Goal: Task Accomplishment & Management: Manage account settings

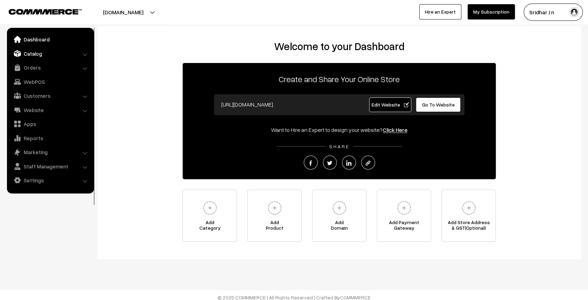
click at [45, 51] on link "Catalog" at bounding box center [50, 53] width 83 height 13
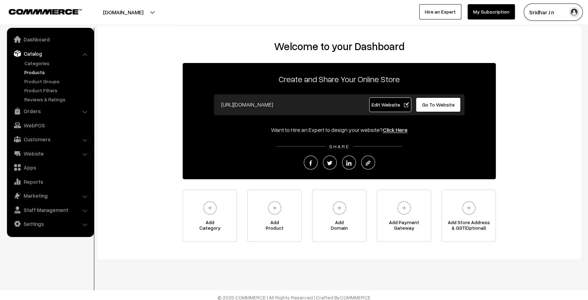
click at [37, 73] on link "Products" at bounding box center [57, 72] width 69 height 7
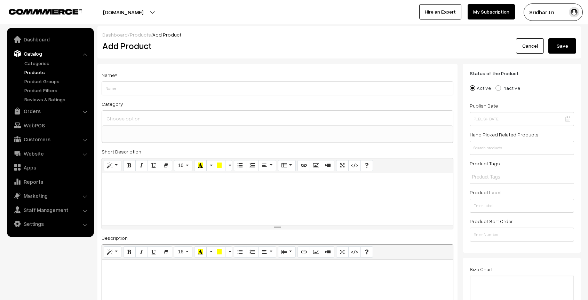
select select
click at [217, 86] on input "Weight" at bounding box center [278, 88] width 352 height 14
type input "Test Product 1"
click at [557, 46] on button "Save" at bounding box center [562, 45] width 28 height 15
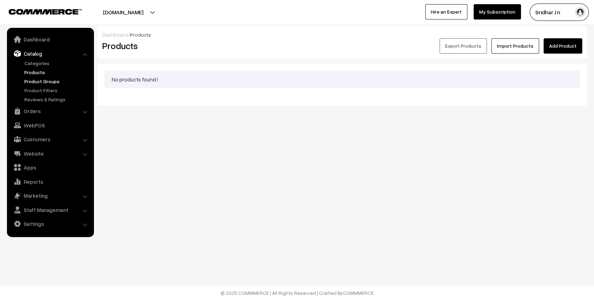
click at [30, 80] on link "Product Groups" at bounding box center [57, 81] width 69 height 7
click at [560, 42] on link "Add Product" at bounding box center [562, 45] width 39 height 15
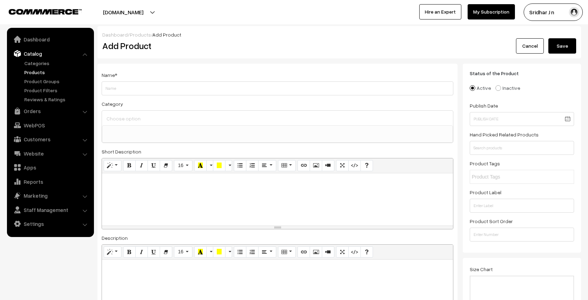
select select
click at [174, 88] on input "Weight" at bounding box center [278, 88] width 352 height 14
type input "Test"
click at [564, 48] on button "Save" at bounding box center [562, 45] width 28 height 15
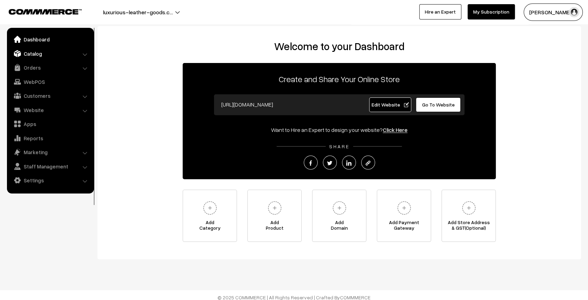
click at [35, 55] on link "Catalog" at bounding box center [50, 53] width 83 height 13
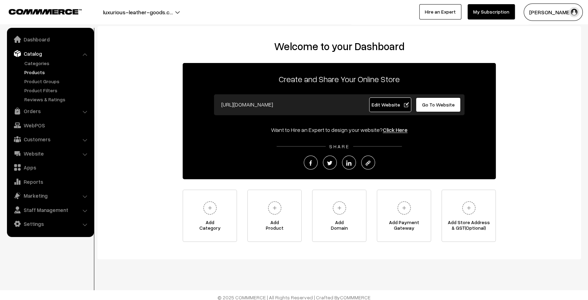
click at [35, 72] on link "Products" at bounding box center [57, 72] width 69 height 7
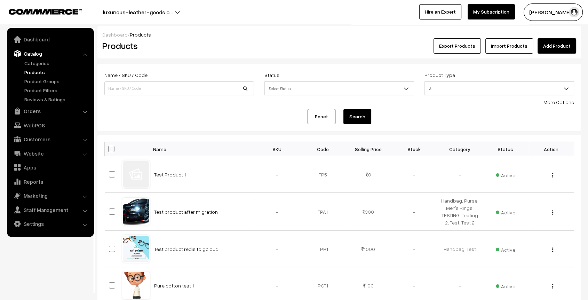
click at [561, 46] on link "Add Product" at bounding box center [556, 45] width 39 height 15
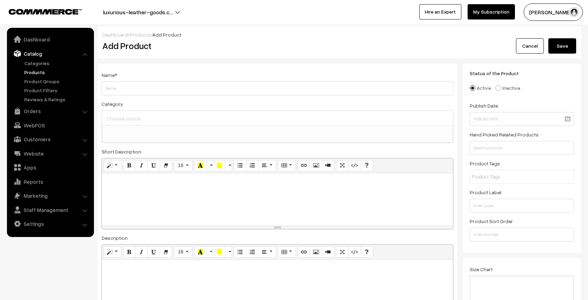
select select
click at [270, 90] on input "Weight" at bounding box center [278, 88] width 352 height 14
type input "Test"
click at [564, 45] on button "Save" at bounding box center [562, 45] width 28 height 15
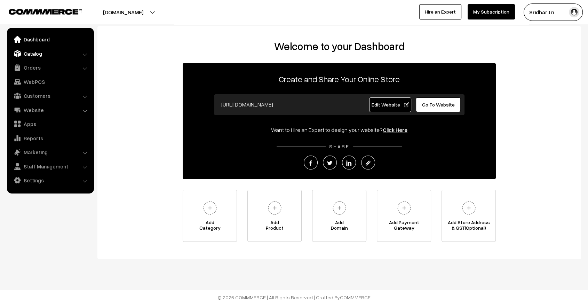
click at [32, 54] on link "Catalog" at bounding box center [50, 53] width 83 height 13
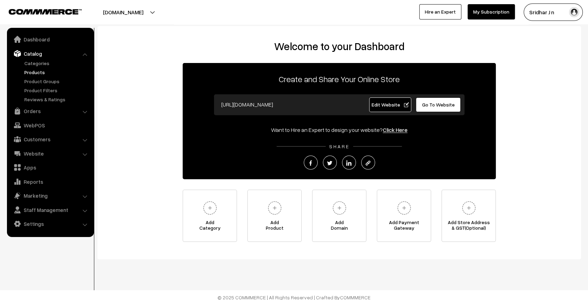
click at [43, 71] on link "Products" at bounding box center [57, 72] width 69 height 7
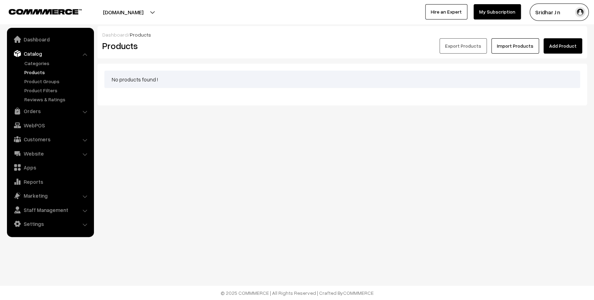
click at [559, 45] on link "Add Product" at bounding box center [562, 45] width 39 height 15
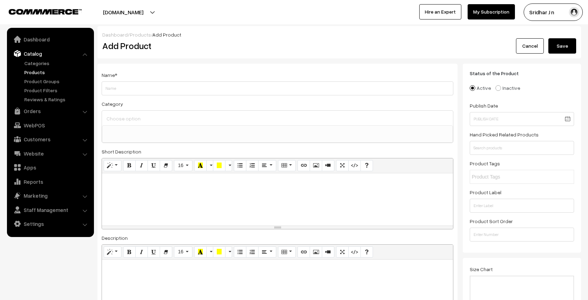
select select
click at [215, 90] on input "Weight" at bounding box center [278, 88] width 352 height 14
type input "Test"
click at [563, 47] on button "Save" at bounding box center [562, 45] width 28 height 15
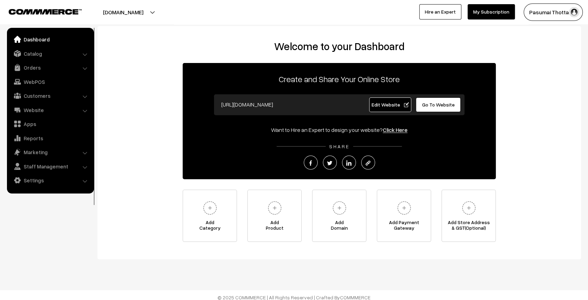
click at [492, 11] on link "My Subscription" at bounding box center [490, 11] width 47 height 15
click at [38, 54] on link "Catalog" at bounding box center [50, 53] width 83 height 13
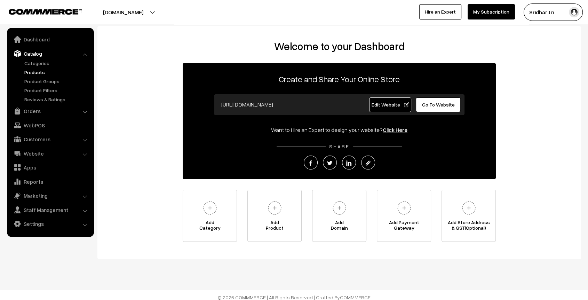
click at [40, 74] on link "Products" at bounding box center [57, 72] width 69 height 7
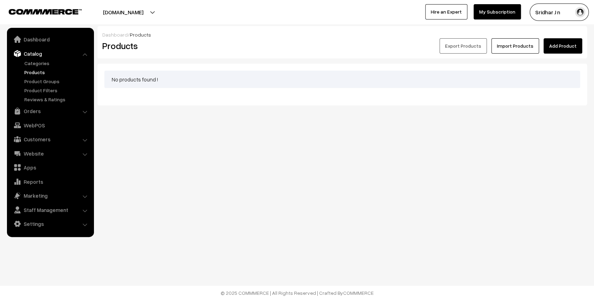
click at [555, 48] on link "Add Product" at bounding box center [562, 45] width 39 height 15
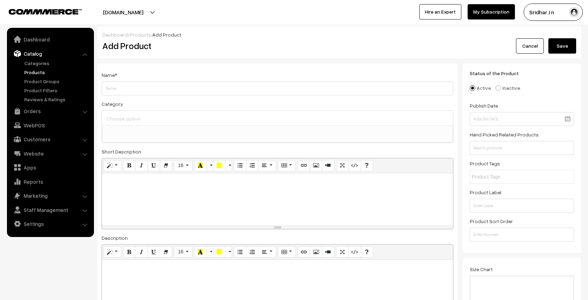
select select
click at [225, 91] on input "Weight" at bounding box center [278, 88] width 352 height 14
type input "Test"
click at [568, 40] on button "Save" at bounding box center [562, 45] width 28 height 15
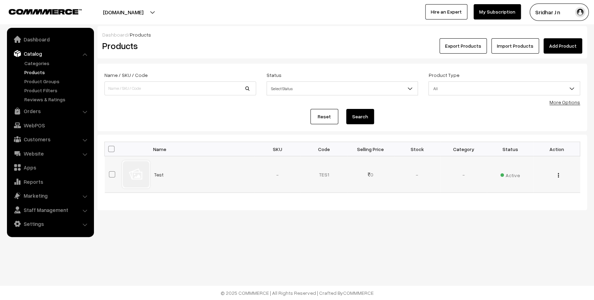
click at [558, 175] on img "button" at bounding box center [558, 175] width 1 height 5
click at [518, 216] on link "Delete" at bounding box center [526, 215] width 59 height 15
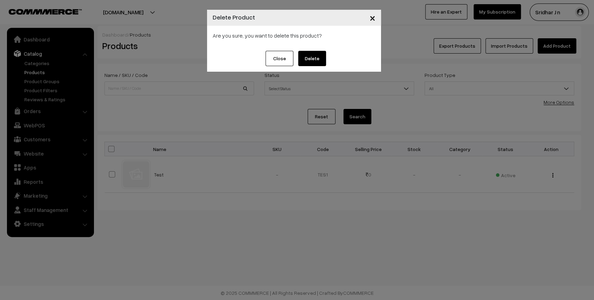
click at [310, 56] on button "Delete" at bounding box center [312, 58] width 28 height 15
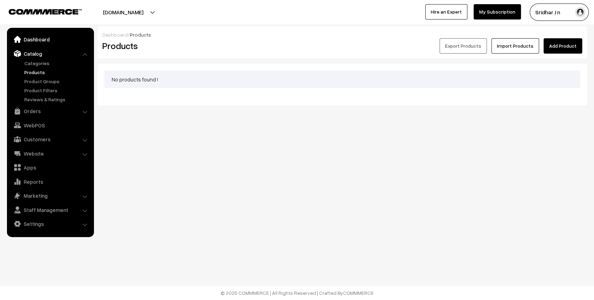
click at [37, 37] on link "Dashboard" at bounding box center [50, 39] width 83 height 13
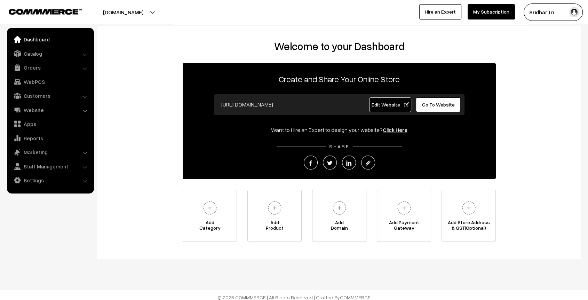
click at [438, 103] on span "Go To Website" at bounding box center [438, 105] width 33 height 6
